Goal: Task Accomplishment & Management: Use online tool/utility

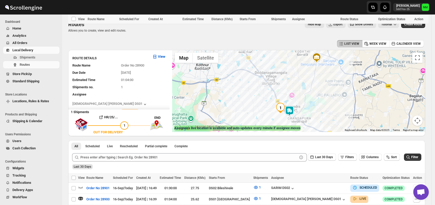
scroll to position [186, 0]
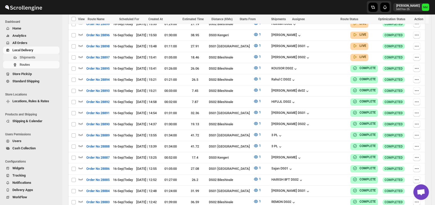
click at [35, 58] on span "Shipments" at bounding box center [39, 57] width 39 height 5
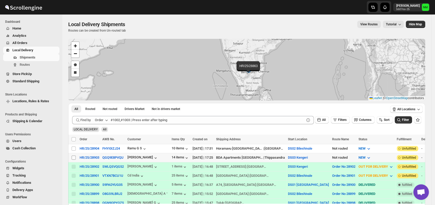
click at [76, 157] on span at bounding box center [73, 157] width 5 height 5
click at [76, 157] on input "Select shipment" at bounding box center [74, 157] width 4 height 4
click at [73, 157] on input "Select shipment" at bounding box center [74, 157] width 4 height 4
checkbox input "true"
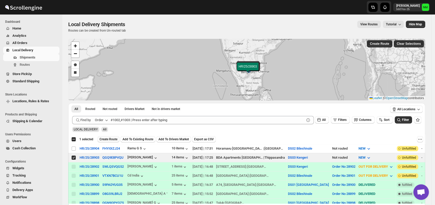
click at [107, 139] on span "Create Route" at bounding box center [108, 139] width 18 height 4
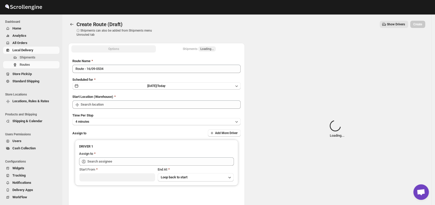
type input "DS03 Kengeri"
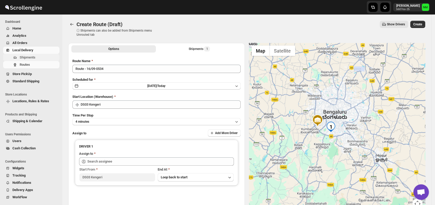
click at [40, 58] on span "Shipments" at bounding box center [39, 57] width 39 height 5
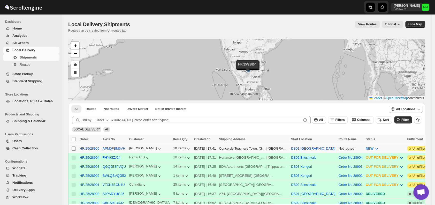
click at [74, 148] on input "Select shipment" at bounding box center [74, 148] width 4 height 4
checkbox input "true"
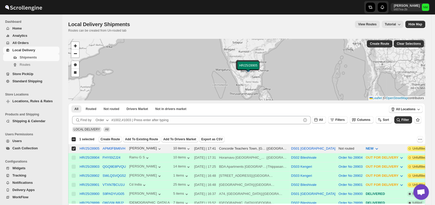
click at [107, 139] on span "Create Route" at bounding box center [109, 139] width 19 height 4
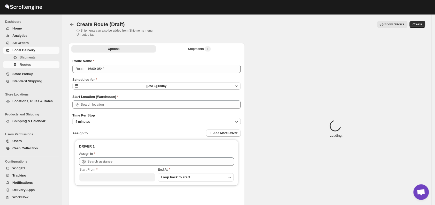
type input "DS01 [GEOGRAPHIC_DATA]"
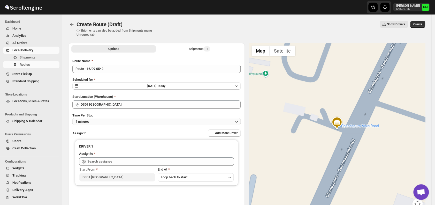
click at [131, 123] on button "4 minutes" at bounding box center [156, 121] width 168 height 7
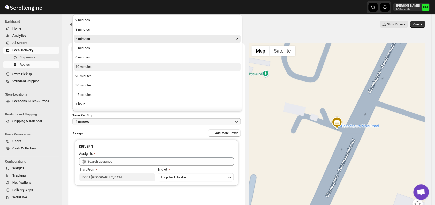
click at [104, 67] on button "10 minutes" at bounding box center [157, 66] width 167 height 8
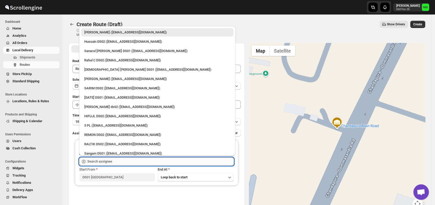
click at [121, 161] on input "text" at bounding box center [160, 161] width 146 height 8
click at [97, 49] on div "Sanarul Haque DS01 (fefifag638@adosnan.com)" at bounding box center [157, 50] width 146 height 5
type input "Sanarul Haque DS01 (fefifag638@adosnan.com)"
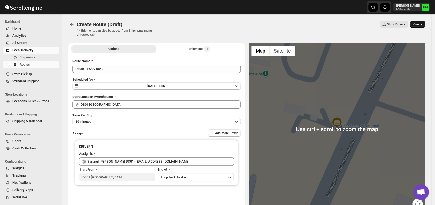
click at [419, 28] on button "Create" at bounding box center [417, 24] width 15 height 7
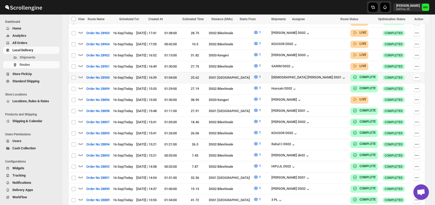
scroll to position [148, 0]
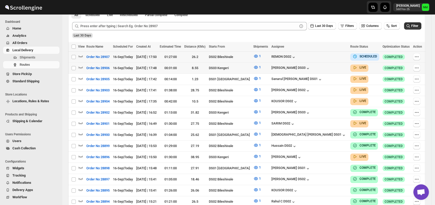
scroll to position [59, 0]
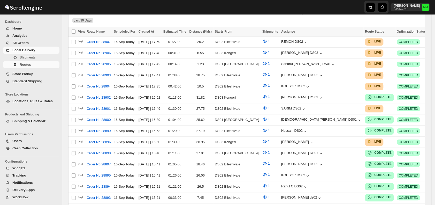
scroll to position [59, 0]
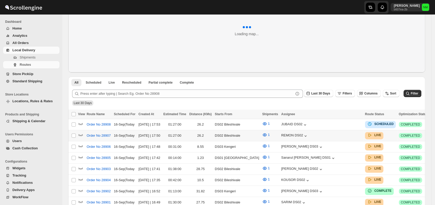
scroll to position [105, 0]
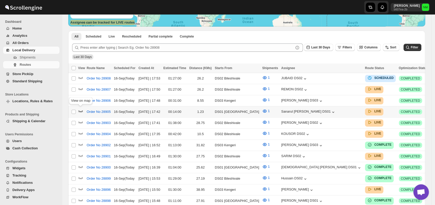
click at [81, 109] on icon "button" at bounding box center [80, 110] width 5 height 5
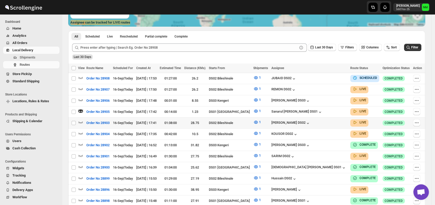
scroll to position [0, 0]
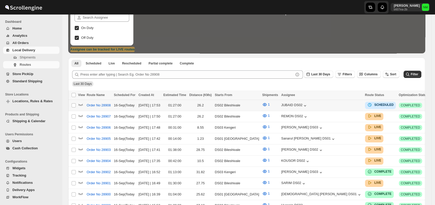
scroll to position [79, 0]
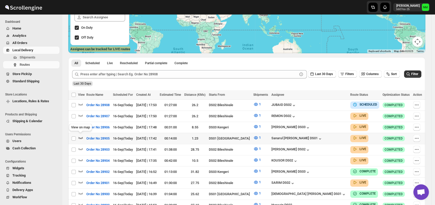
click at [81, 137] on icon "button" at bounding box center [80, 138] width 4 height 2
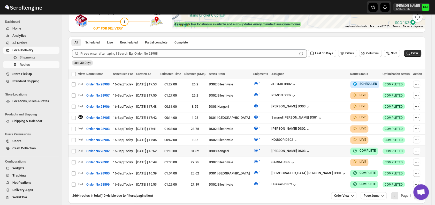
scroll to position [124, 0]
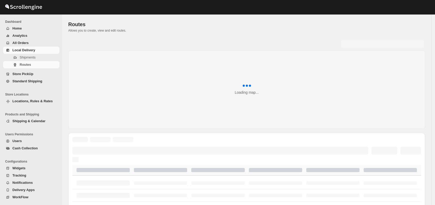
scroll to position [124, 0]
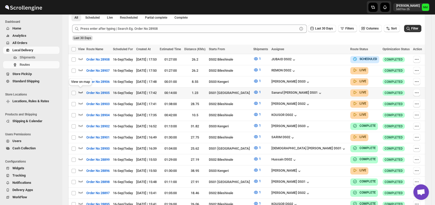
click at [78, 89] on icon "button" at bounding box center [80, 91] width 5 height 5
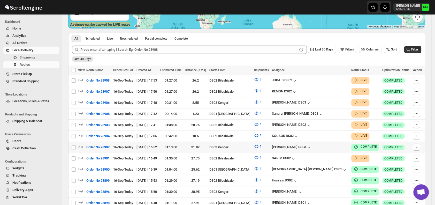
scroll to position [104, 0]
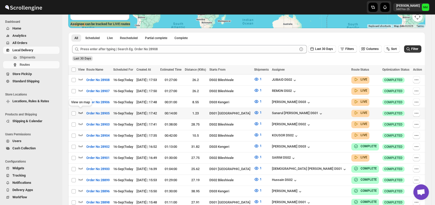
click at [82, 112] on icon "button" at bounding box center [80, 113] width 4 height 2
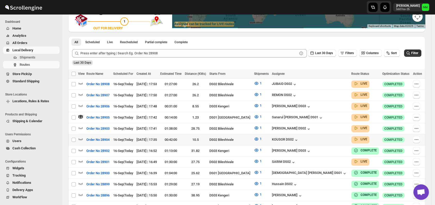
scroll to position [0, 0]
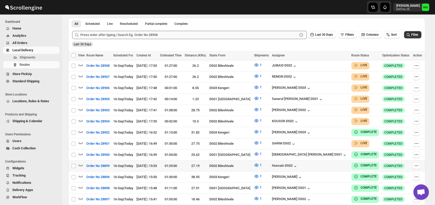
scroll to position [122, 0]
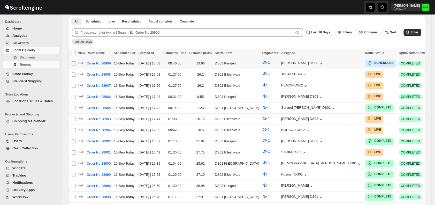
scroll to position [122, 0]
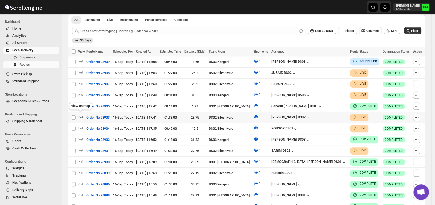
click at [81, 116] on icon "button" at bounding box center [80, 116] width 5 height 5
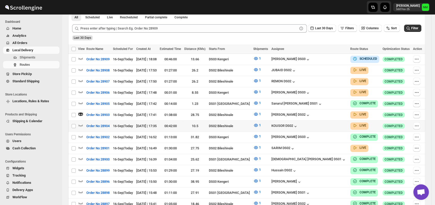
scroll to position [130, 0]
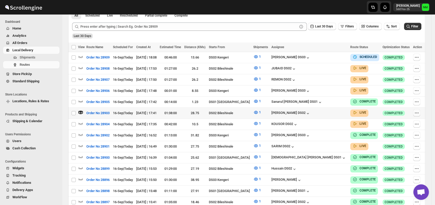
click at [417, 112] on icon "button" at bounding box center [416, 112] width 5 height 5
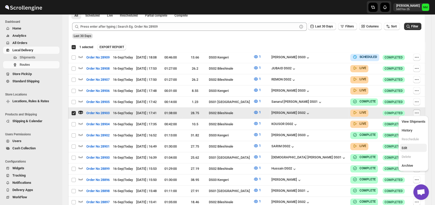
click at [409, 148] on span "Edit" at bounding box center [413, 147] width 24 height 5
checkbox input "false"
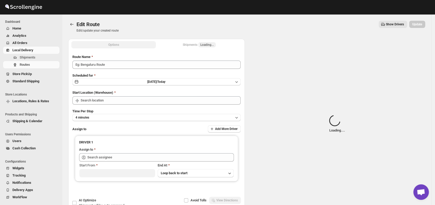
type input "Order No 28903"
type input "DS02 Bileshivale"
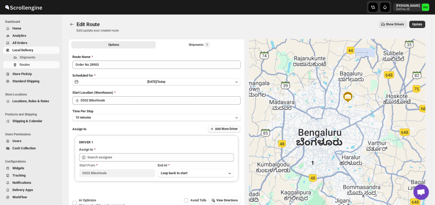
type input "MOSTUFA DS02 (laget84182@euleina.com)"
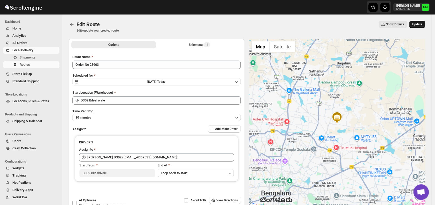
click at [422, 23] on span "Update" at bounding box center [417, 24] width 10 height 4
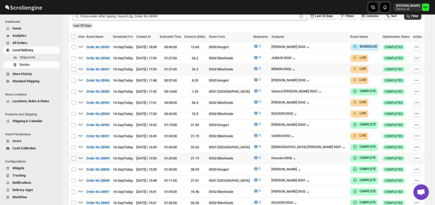
scroll to position [136, 0]
click at [34, 59] on span "Shipments" at bounding box center [28, 57] width 16 height 4
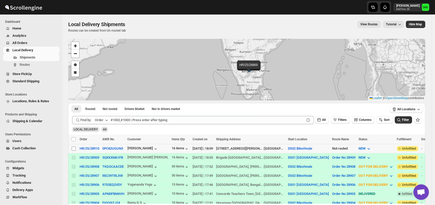
click at [74, 149] on input "Select shipment" at bounding box center [74, 148] width 4 height 4
checkbox input "true"
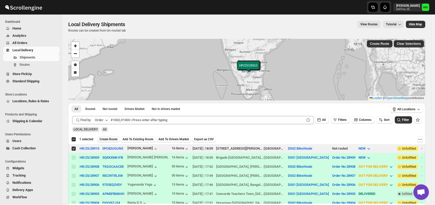
click at [104, 139] on span "Create Route" at bounding box center [108, 139] width 18 height 4
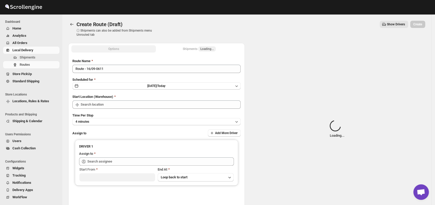
type input "DS02 Bileshivale"
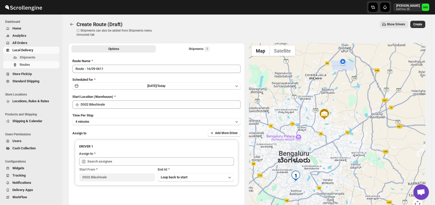
click at [28, 57] on span "Shipments" at bounding box center [28, 57] width 16 height 4
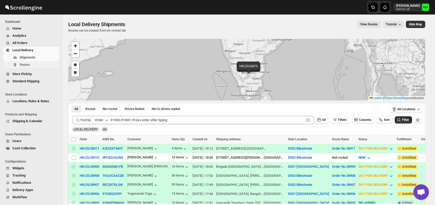
click at [25, 66] on span "Routes" at bounding box center [25, 64] width 10 height 4
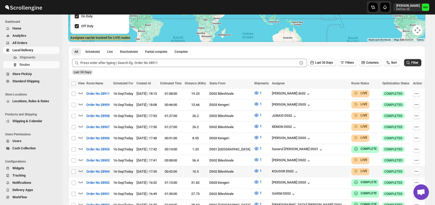
scroll to position [93, 0]
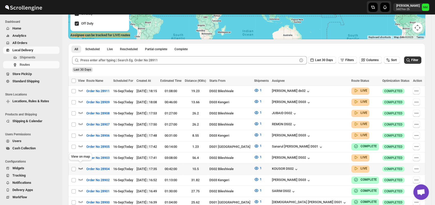
click at [81, 165] on icon "button" at bounding box center [80, 167] width 5 height 5
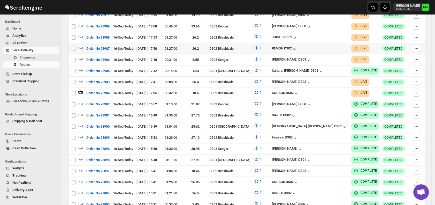
scroll to position [0, 0]
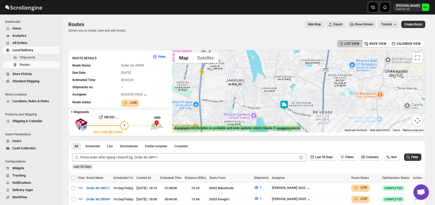
click at [289, 105] on img at bounding box center [284, 105] width 10 height 10
click at [306, 76] on button "Close" at bounding box center [300, 80] width 12 height 12
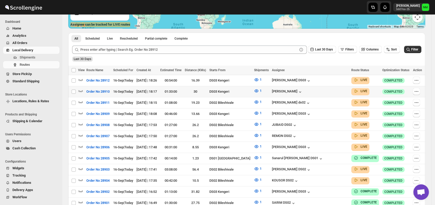
scroll to position [103, 0]
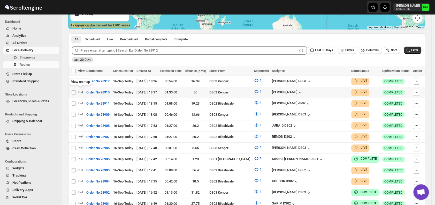
click at [80, 91] on icon "button" at bounding box center [80, 91] width 5 height 5
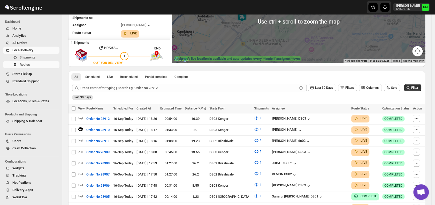
scroll to position [69, 0]
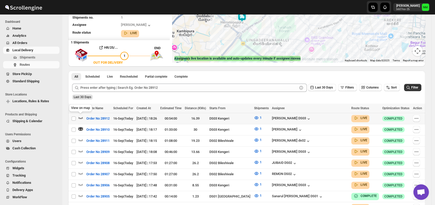
click at [79, 117] on icon "button" at bounding box center [80, 118] width 4 height 2
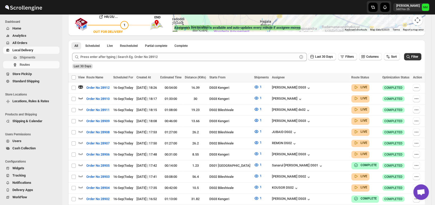
scroll to position [100, 0]
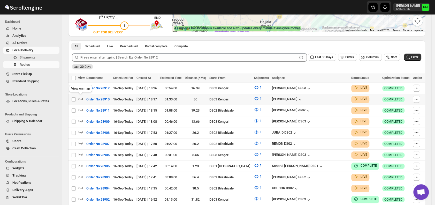
click at [80, 97] on icon "button" at bounding box center [80, 98] width 5 height 5
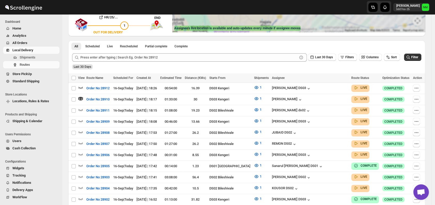
scroll to position [0, 0]
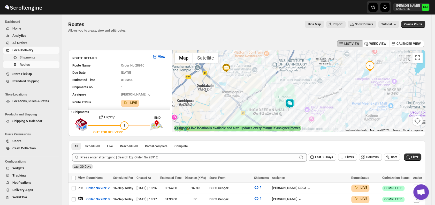
click at [34, 57] on span "Shipments" at bounding box center [28, 57] width 16 height 4
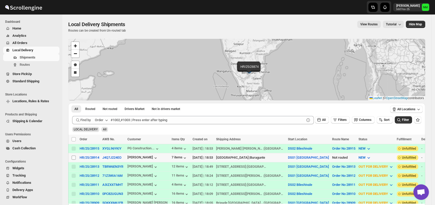
click at [73, 156] on input "Select shipment" at bounding box center [74, 157] width 4 height 4
checkbox input "true"
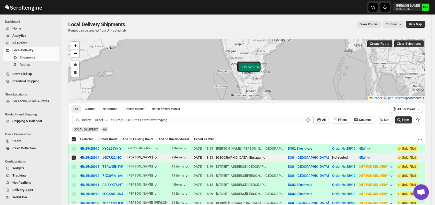
click at [105, 140] on span "Create Route" at bounding box center [108, 139] width 18 height 4
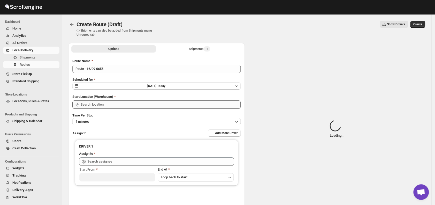
type input "DS01 [GEOGRAPHIC_DATA]"
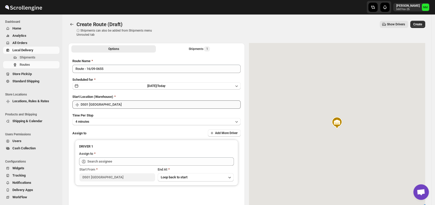
scroll to position [28, 0]
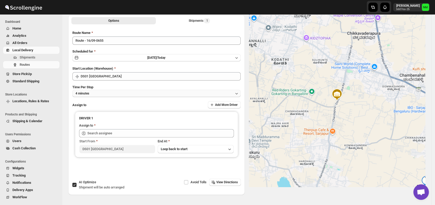
click at [129, 95] on button "4 minutes" at bounding box center [156, 93] width 168 height 7
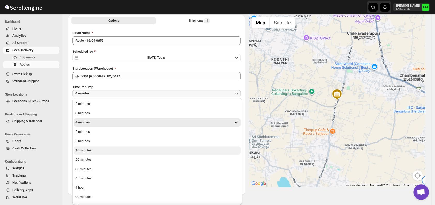
click at [88, 150] on div "10 minutes" at bounding box center [83, 149] width 16 height 5
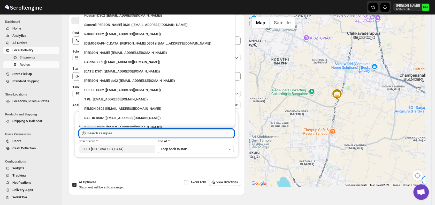
click at [125, 131] on input "text" at bounding box center [160, 133] width 146 height 8
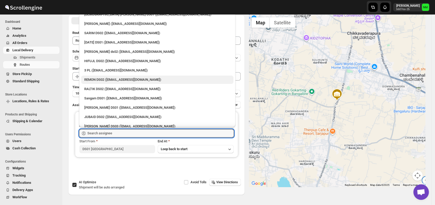
scroll to position [29, 0]
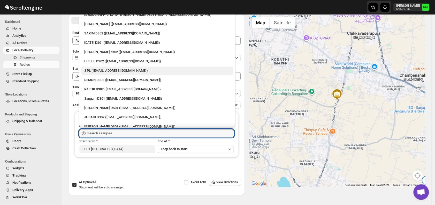
click at [102, 71] on div "3 PL (hello@home-run.co)" at bounding box center [157, 70] width 146 height 5
type input "3 PL (hello@home-run.co)"
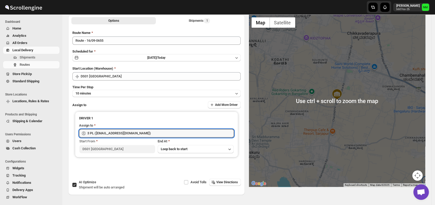
scroll to position [0, 0]
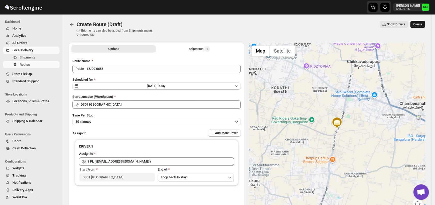
click at [422, 23] on span "Create" at bounding box center [417, 24] width 9 height 4
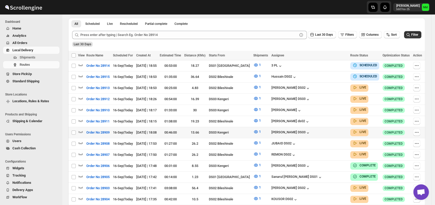
scroll to position [133, 0]
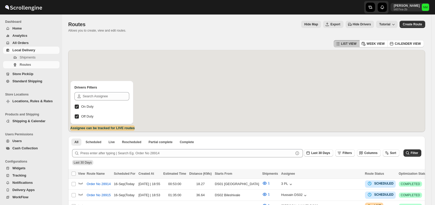
scroll to position [133, 0]
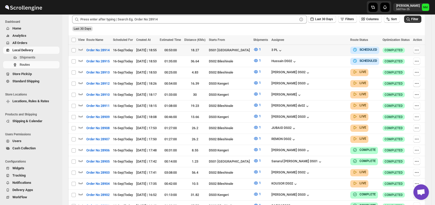
click at [419, 50] on icon "button" at bounding box center [416, 49] width 5 height 5
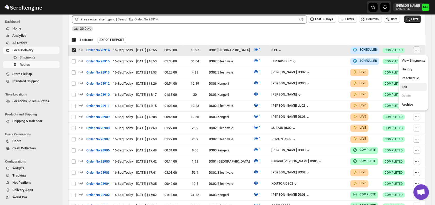
click at [413, 87] on span "Edit" at bounding box center [413, 86] width 24 height 5
checkbox input "false"
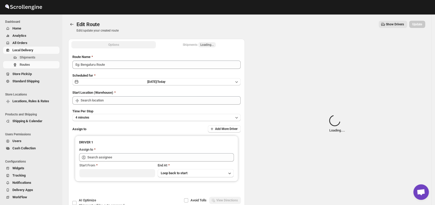
type input "Order No 28914"
type input "DS01 [GEOGRAPHIC_DATA]"
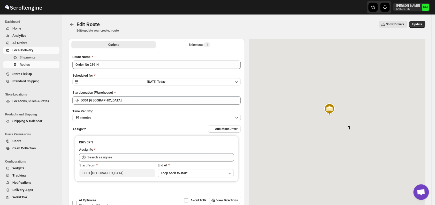
type input "3 PL (hello@home-run.co)"
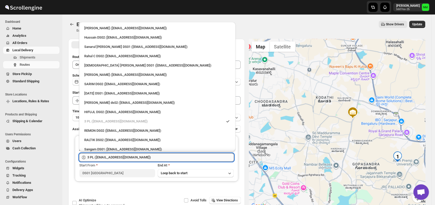
click at [145, 156] on input "3 PL (hello@home-run.co)" at bounding box center [160, 157] width 146 height 8
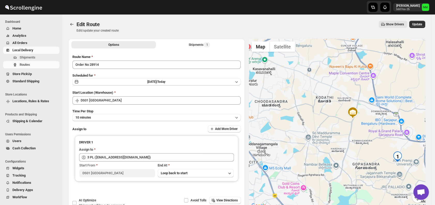
drag, startPoint x: 421, startPoint y: 27, endPoint x: 310, endPoint y: 26, distance: 111.8
click at [310, 26] on div "Show Drivers" at bounding box center [265, 24] width 284 height 7
click at [417, 27] on button "Update" at bounding box center [417, 24] width 16 height 7
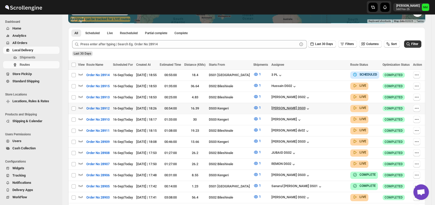
scroll to position [110, 0]
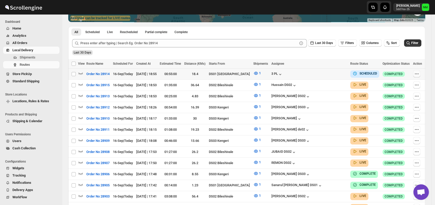
click at [417, 73] on icon "button" at bounding box center [416, 73] width 5 height 5
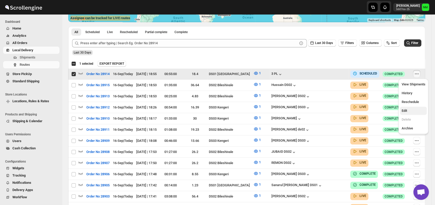
click at [406, 111] on span "Edit" at bounding box center [403, 110] width 5 height 4
checkbox input "false"
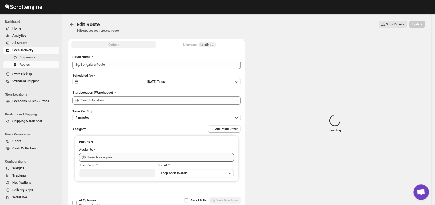
type input "Order No 28914"
type input "DS01 [GEOGRAPHIC_DATA]"
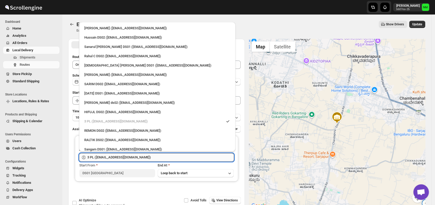
click at [161, 156] on input "3 PL (hello@home-run.co)" at bounding box center [160, 157] width 146 height 8
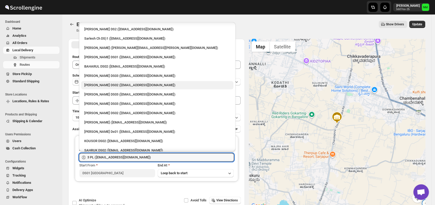
scroll to position [177, 0]
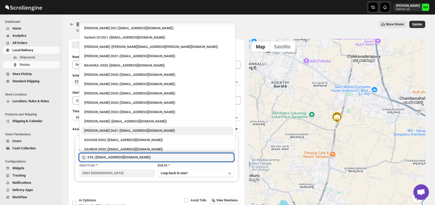
click at [129, 130] on div "Sourab Ghosh Ds01 (xadira4890@asimarif.com)" at bounding box center [157, 130] width 146 height 5
type input "Sourab Ghosh Ds01 (xadira4890@asimarif.com)"
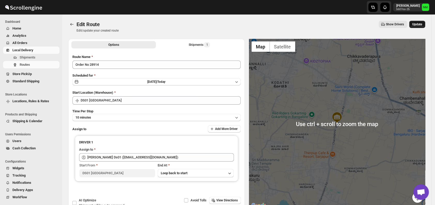
click at [421, 26] on span "Update" at bounding box center [417, 24] width 10 height 4
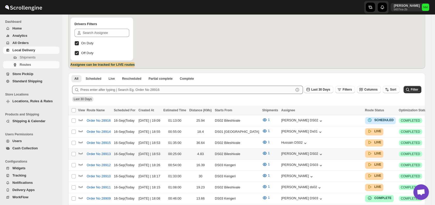
scroll to position [64, 0]
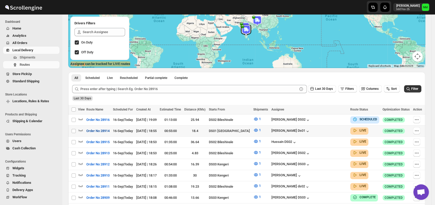
click at [86, 131] on button "Order No 28914" at bounding box center [97, 131] width 29 height 8
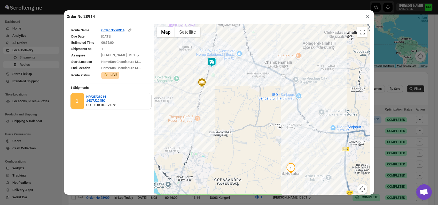
click at [368, 19] on button "×" at bounding box center [367, 16] width 7 height 7
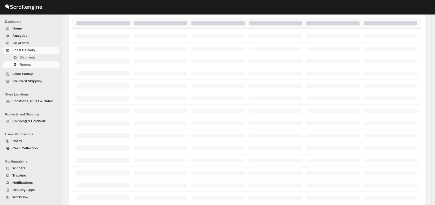
scroll to position [64, 0]
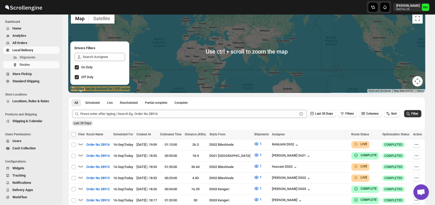
scroll to position [40, 0]
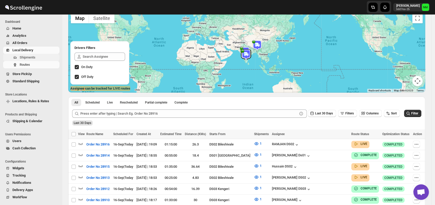
click at [28, 58] on span "Shipments" at bounding box center [28, 57] width 16 height 4
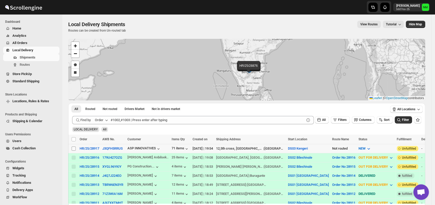
click at [73, 150] on span at bounding box center [73, 148] width 5 height 5
click at [73, 150] on input "Select shipment" at bounding box center [74, 148] width 4 height 4
click at [73, 150] on span at bounding box center [73, 148] width 5 height 5
click at [73, 150] on input "Select shipment" at bounding box center [74, 148] width 4 height 4
click at [74, 148] on input "Select shipment" at bounding box center [74, 148] width 4 height 4
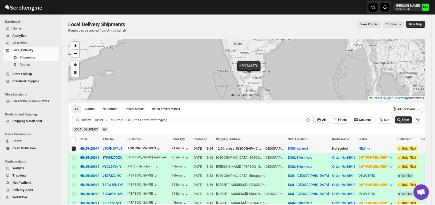
checkbox input "true"
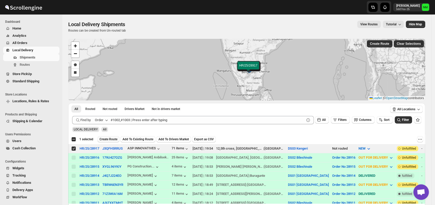
click at [105, 139] on span "Create Route" at bounding box center [108, 139] width 18 height 4
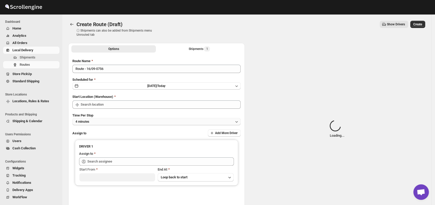
type input "DS03 Kengeri"
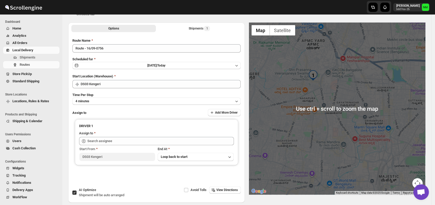
scroll to position [43, 0]
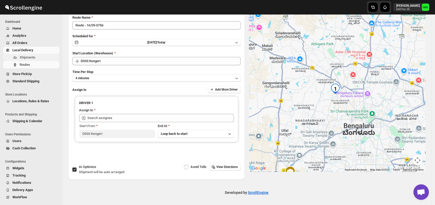
click at [22, 56] on span "Shipments" at bounding box center [28, 57] width 16 height 4
